Goal: Information Seeking & Learning: Learn about a topic

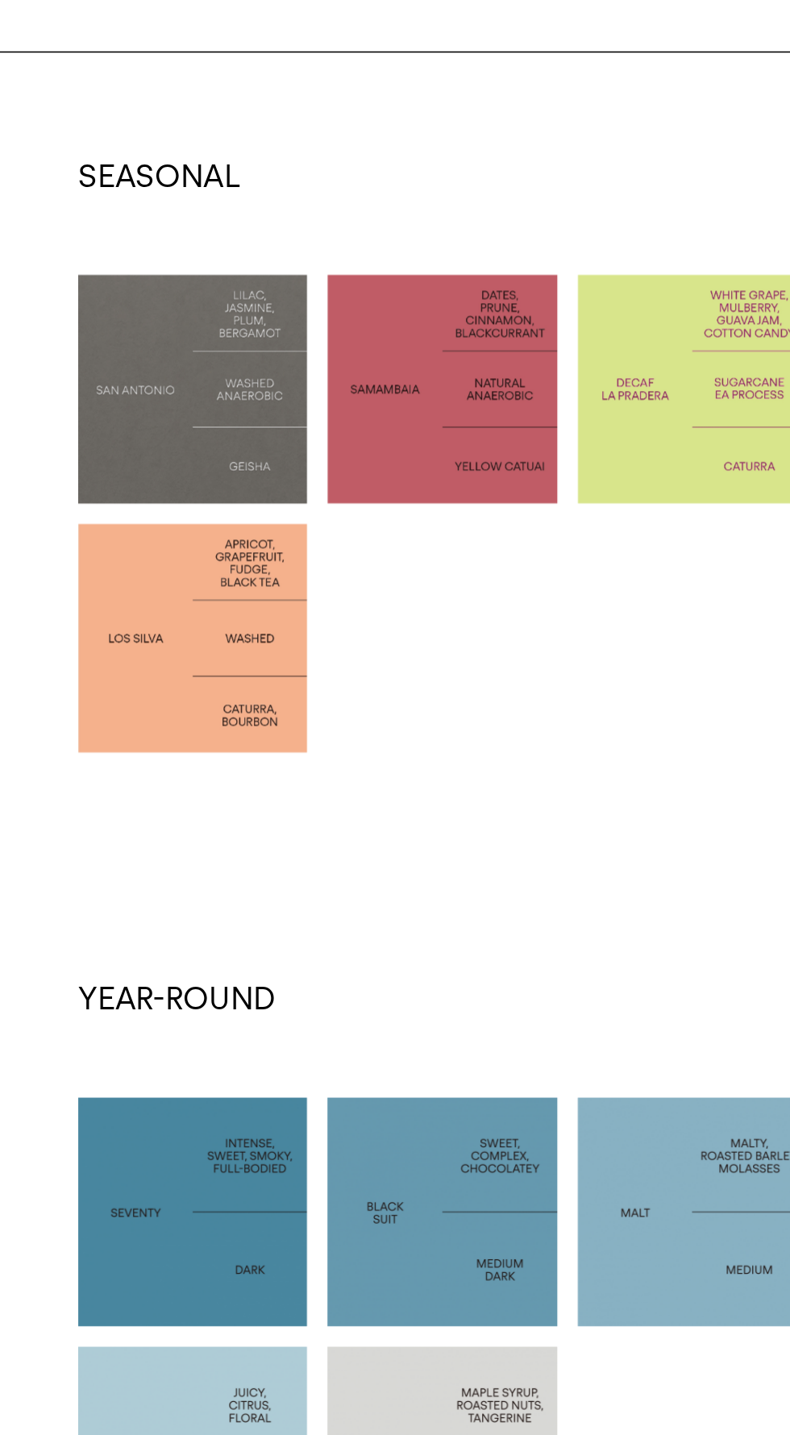
click at [480, 604] on div at bounding box center [536, 573] width 144 height 144
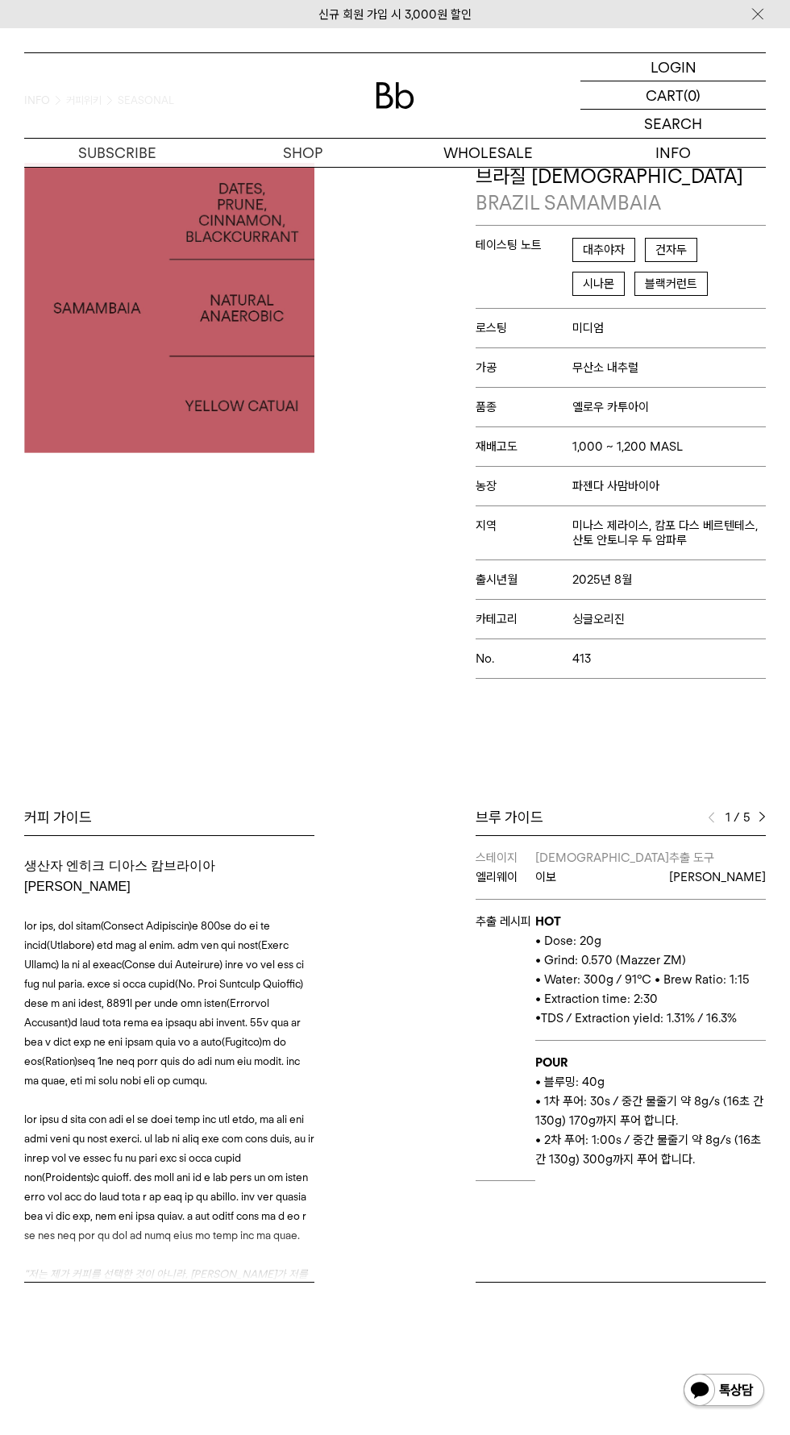
scroll to position [93, 0]
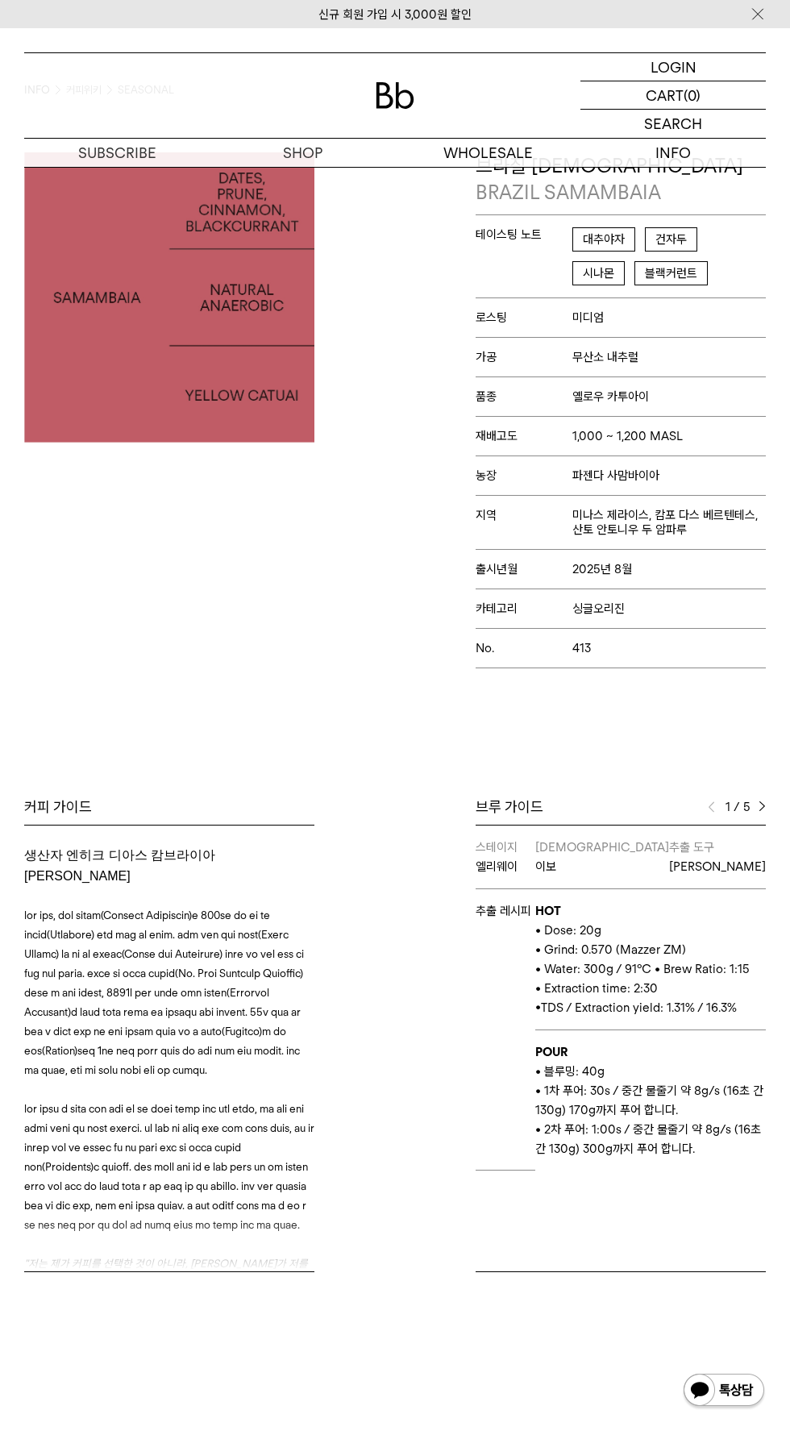
click at [762, 805] on img at bounding box center [762, 807] width 7 height 11
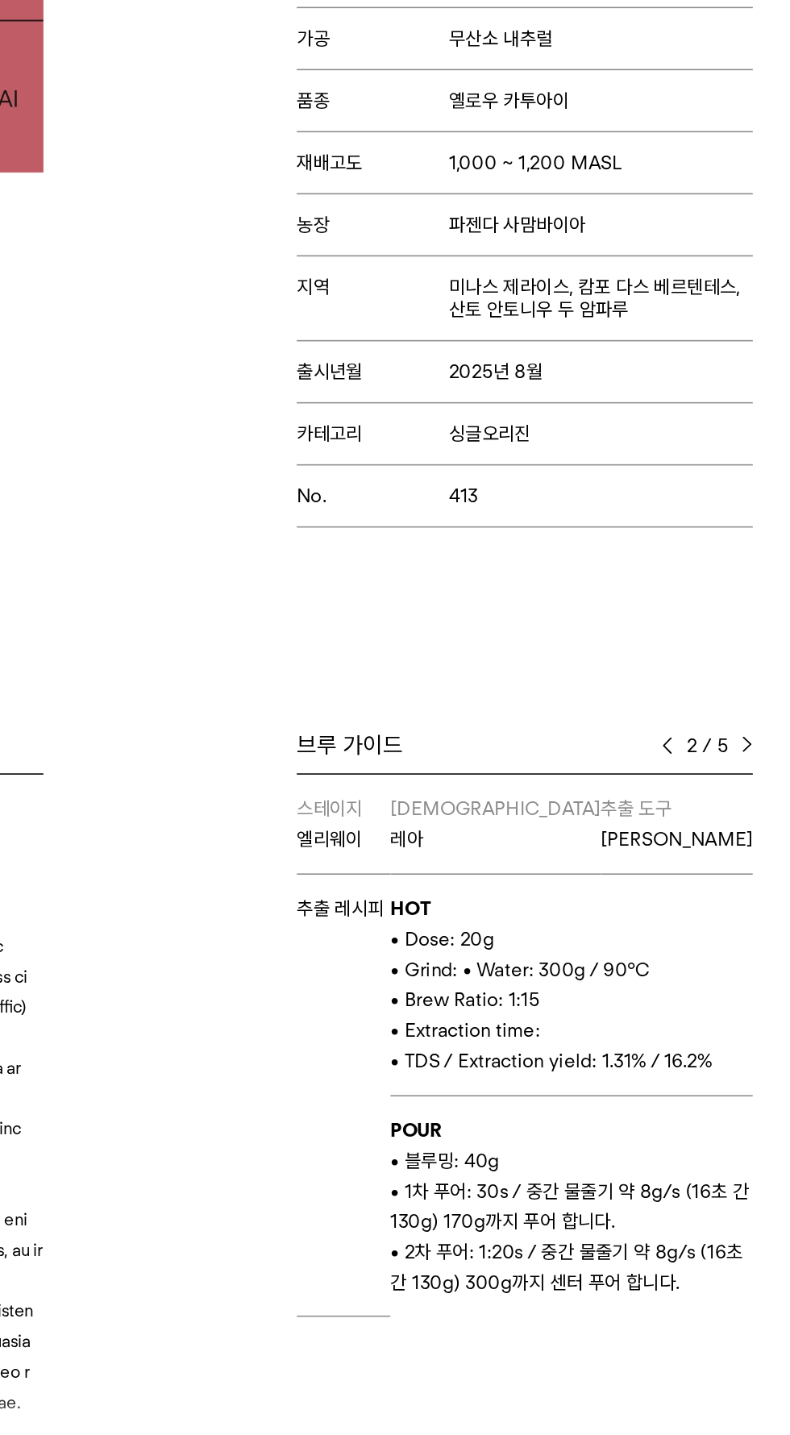
click at [760, 806] on img at bounding box center [762, 807] width 7 height 11
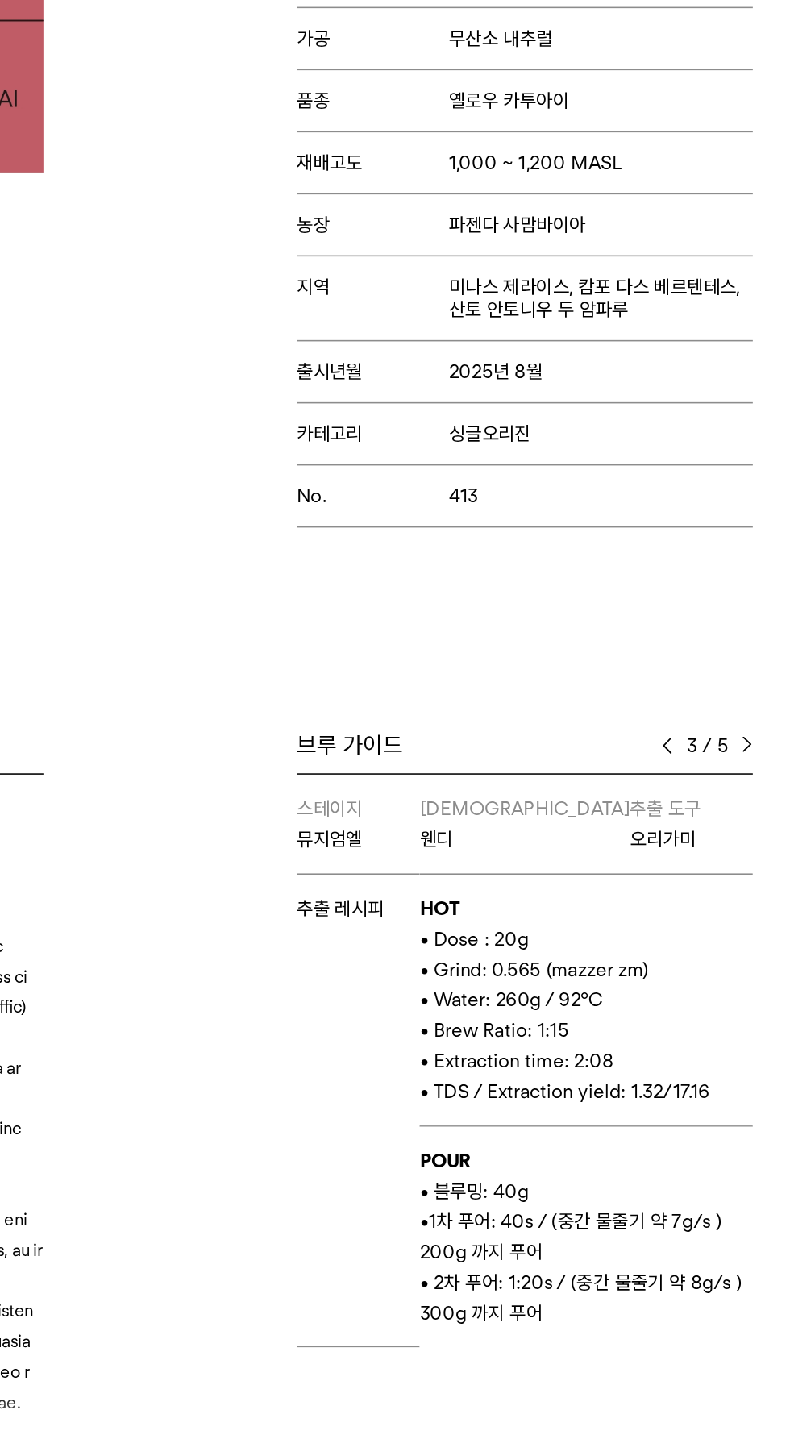
click at [762, 805] on img at bounding box center [762, 807] width 7 height 11
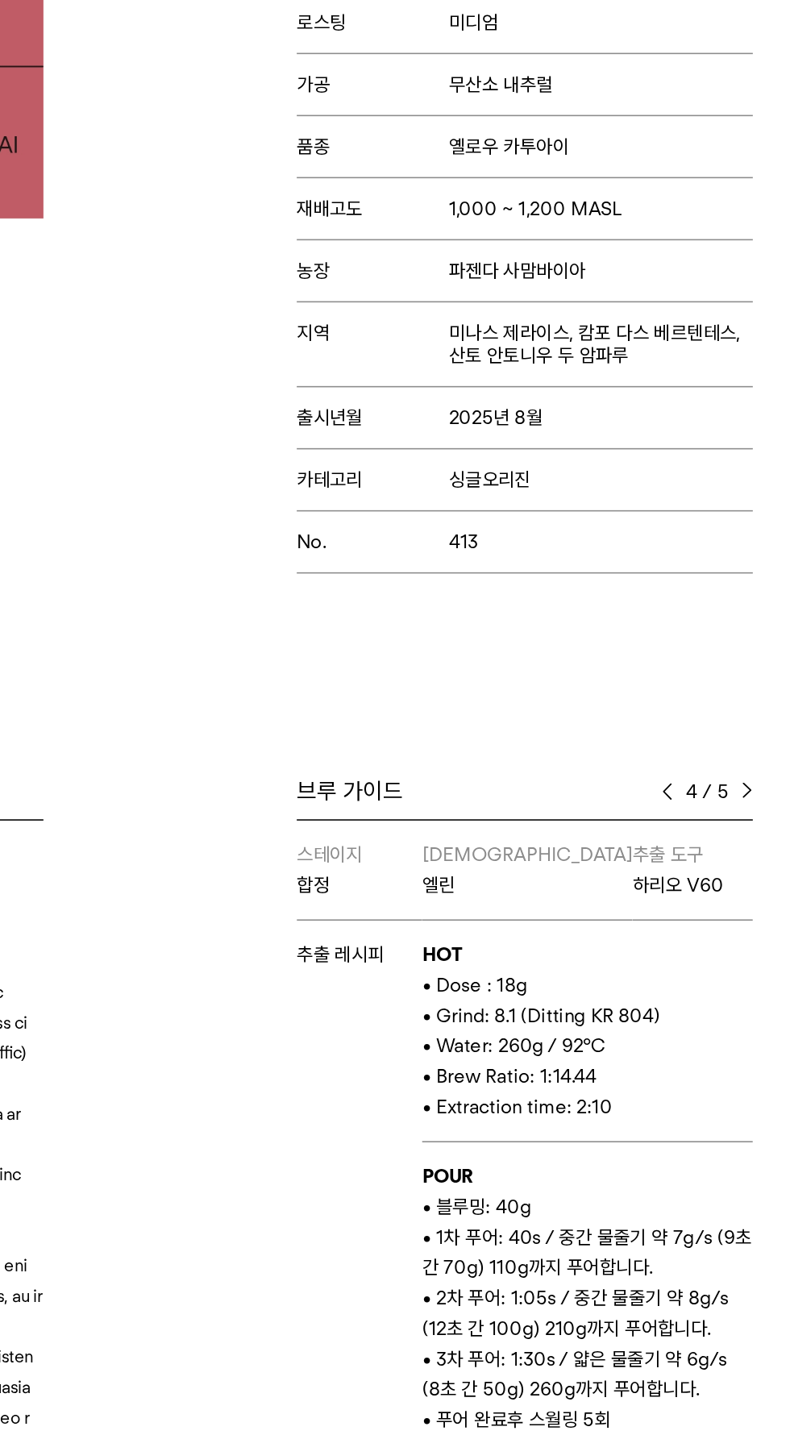
click at [762, 808] on img at bounding box center [762, 807] width 7 height 11
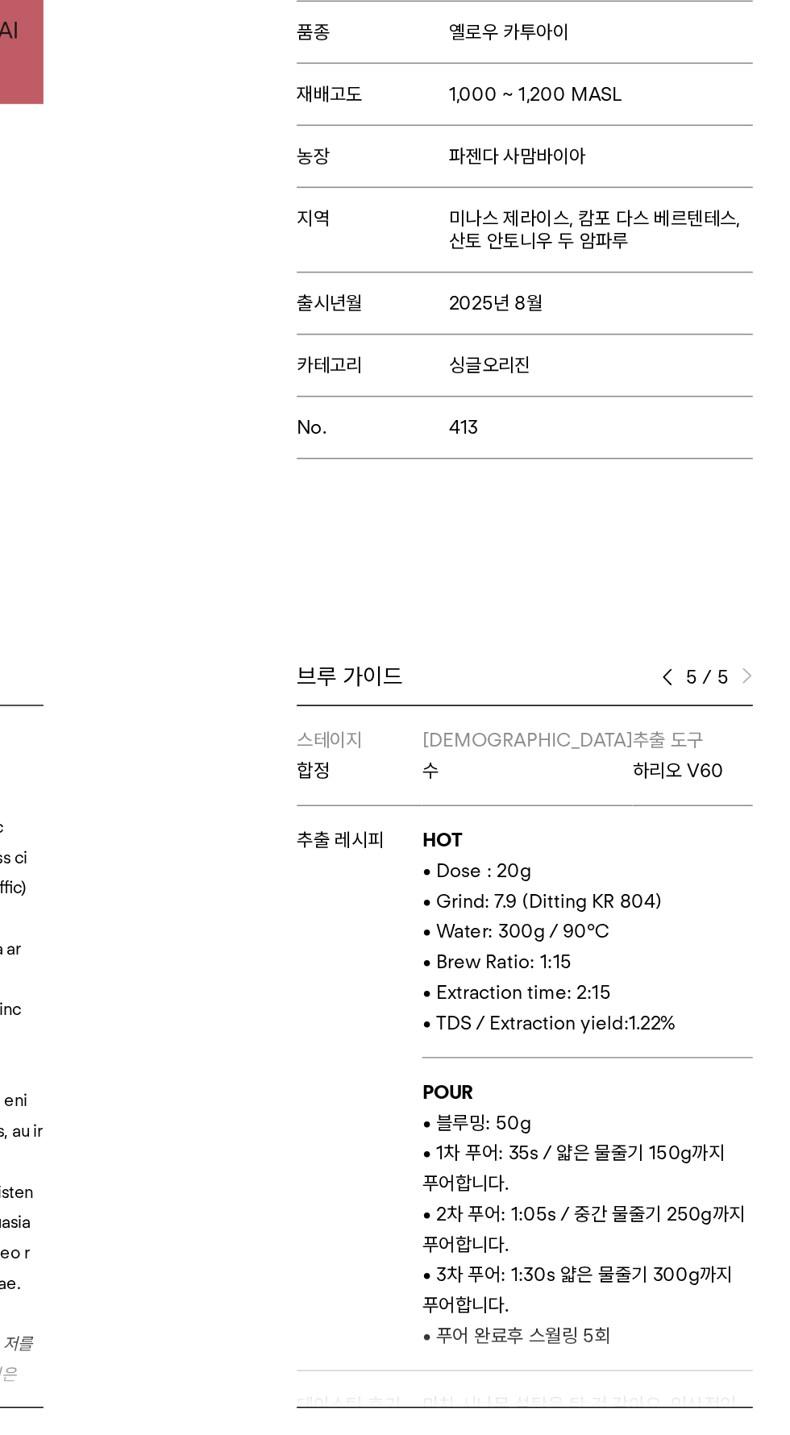
scroll to position [48, 0]
